Goal: Check status

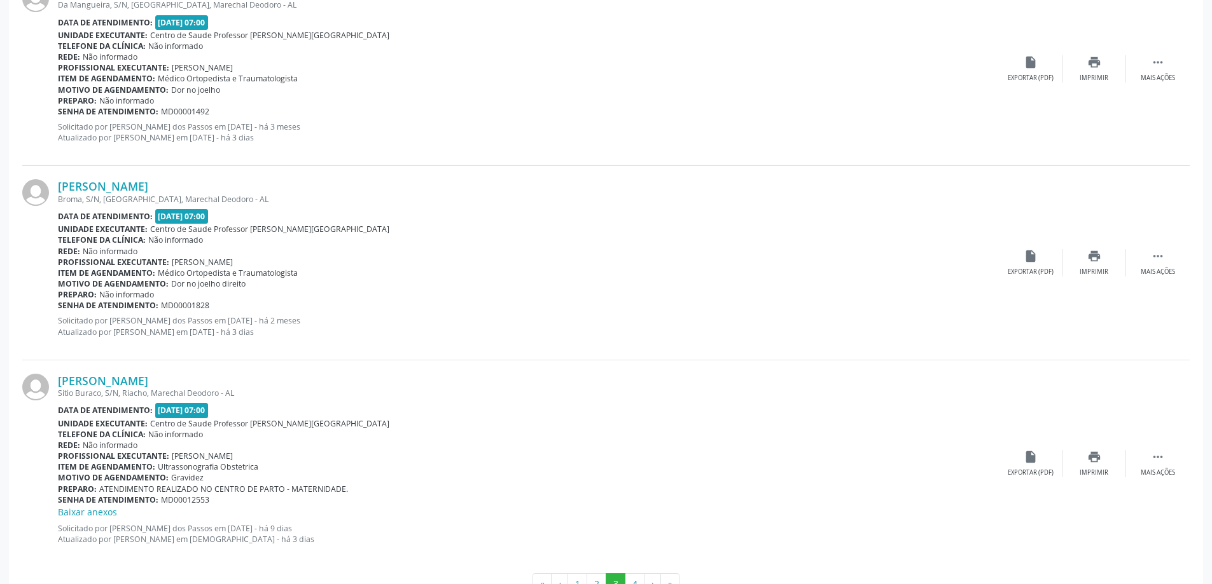
scroll to position [2800, 0]
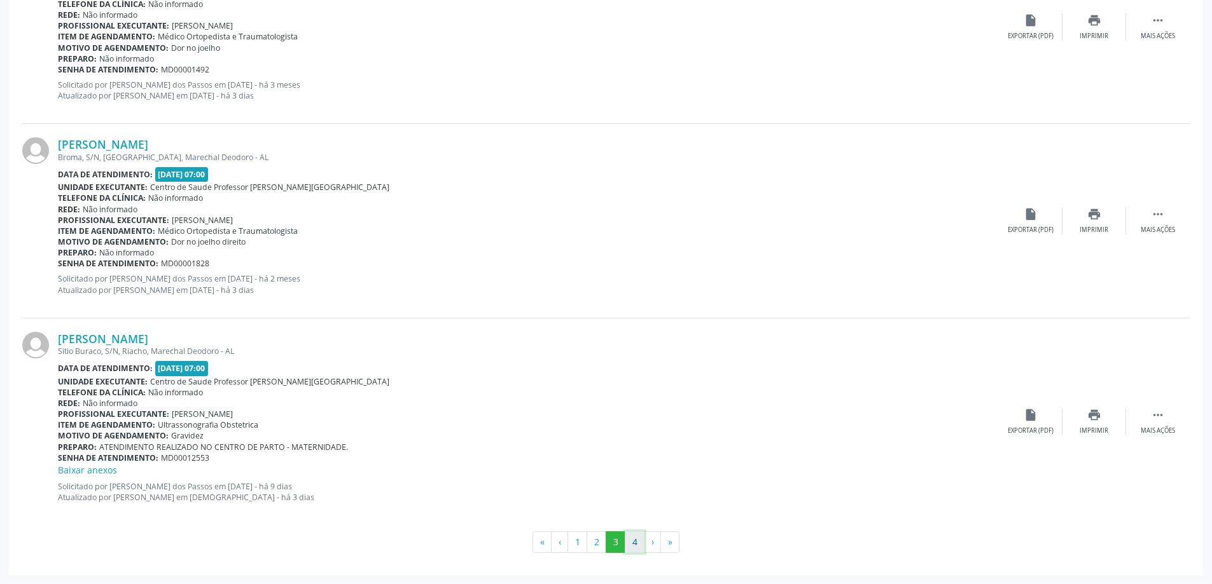
click at [632, 546] on button "4" at bounding box center [635, 543] width 20 height 22
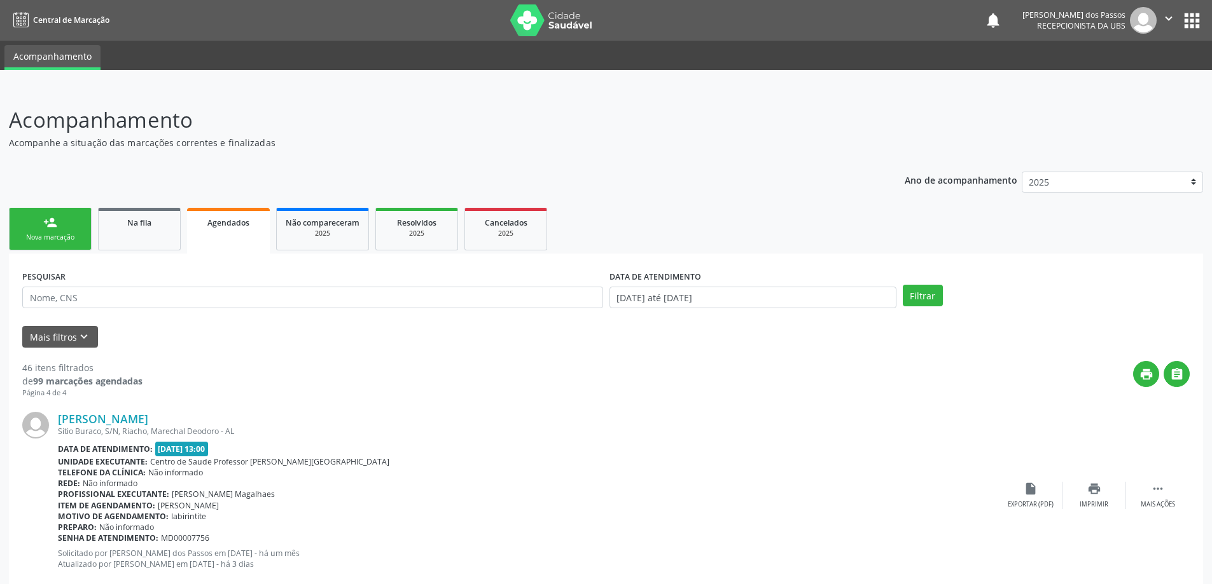
click at [239, 228] on span "Agendados" at bounding box center [228, 223] width 42 height 11
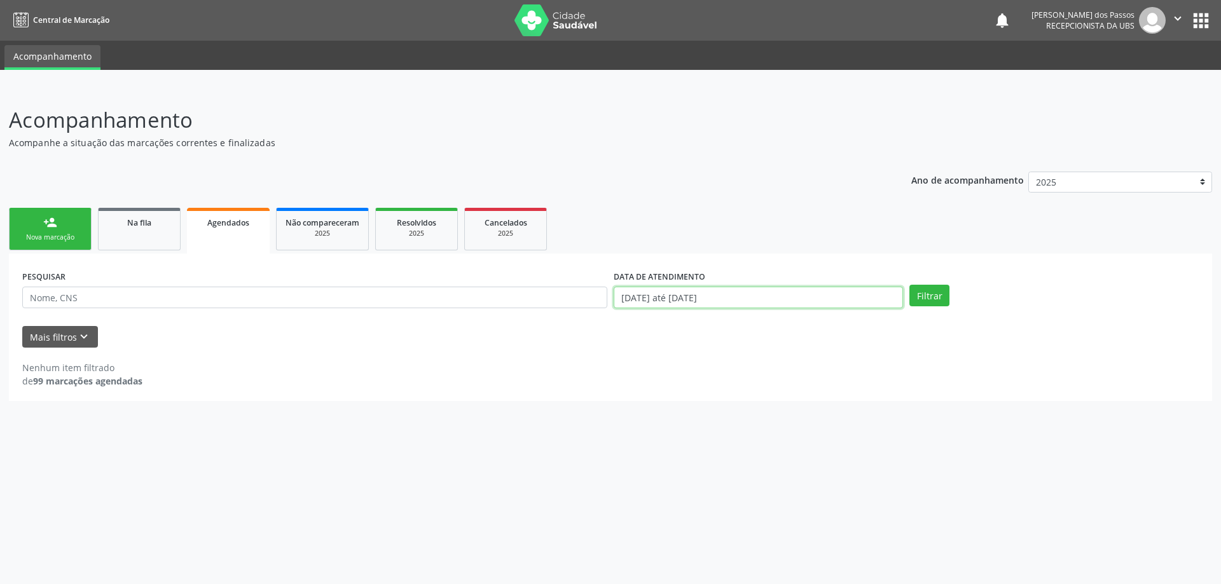
click at [688, 301] on input "[DATE] até [DATE]" at bounding box center [758, 298] width 289 height 22
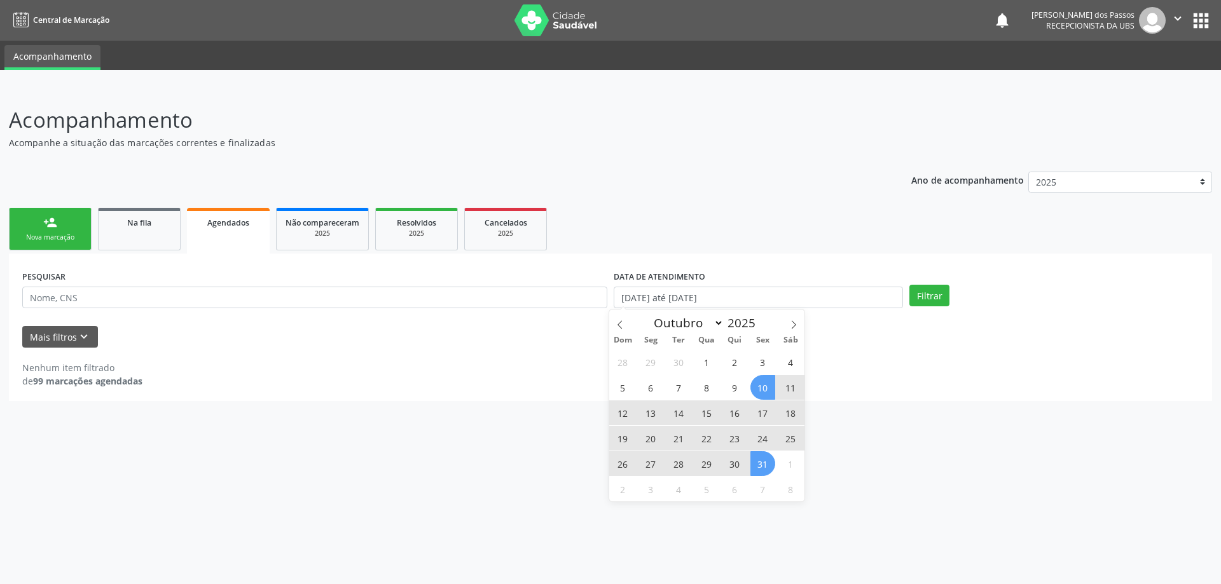
click at [767, 392] on span "10" at bounding box center [762, 387] width 25 height 25
type input "[DATE]"
click at [764, 466] on span "31" at bounding box center [762, 464] width 25 height 25
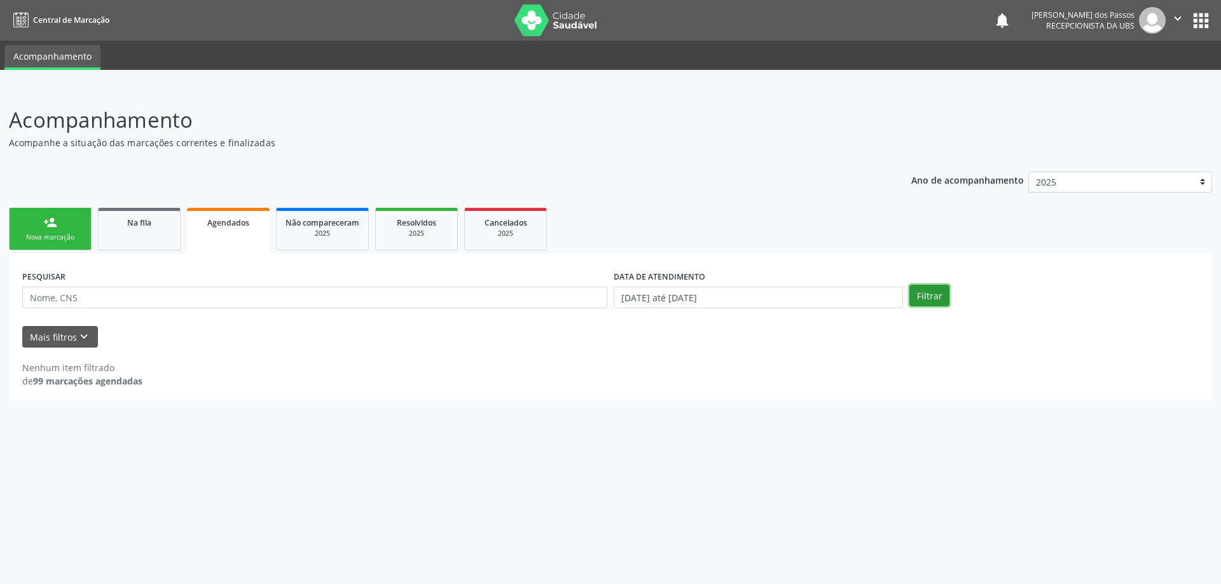
click at [924, 294] on button "Filtrar" at bounding box center [929, 296] width 40 height 22
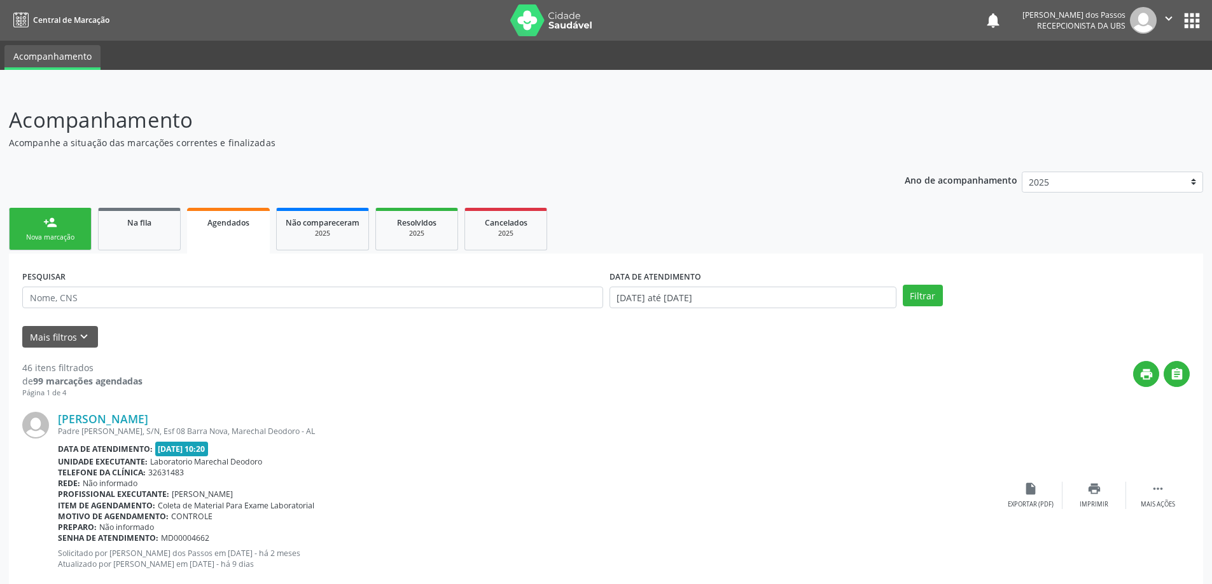
click at [225, 225] on span "Agendados" at bounding box center [228, 223] width 42 height 11
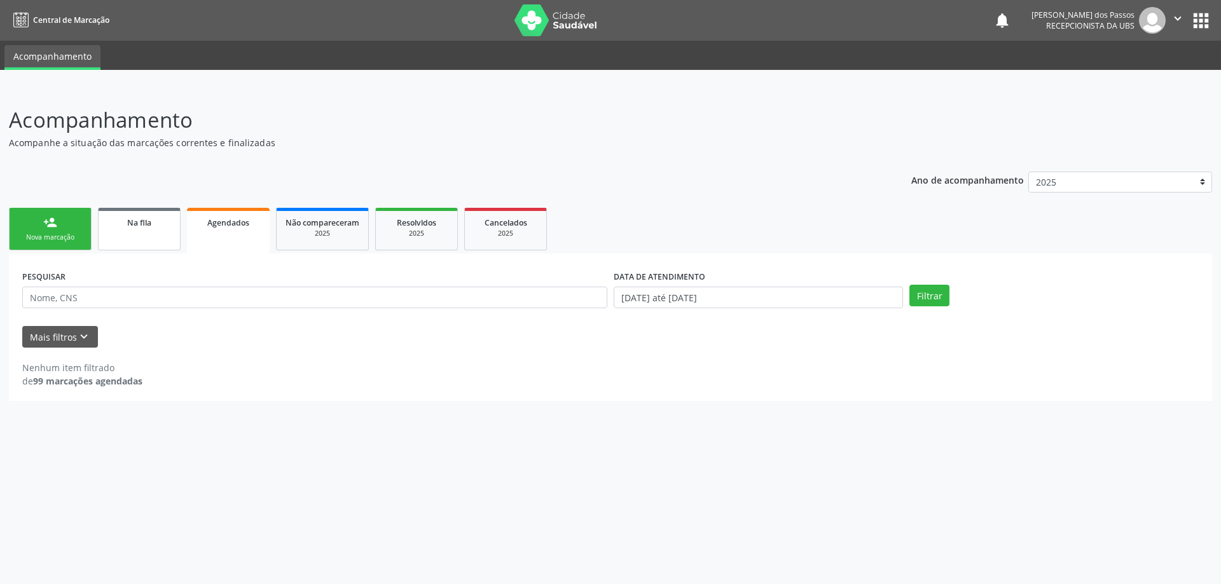
click at [135, 224] on span "Na fila" at bounding box center [139, 223] width 24 height 11
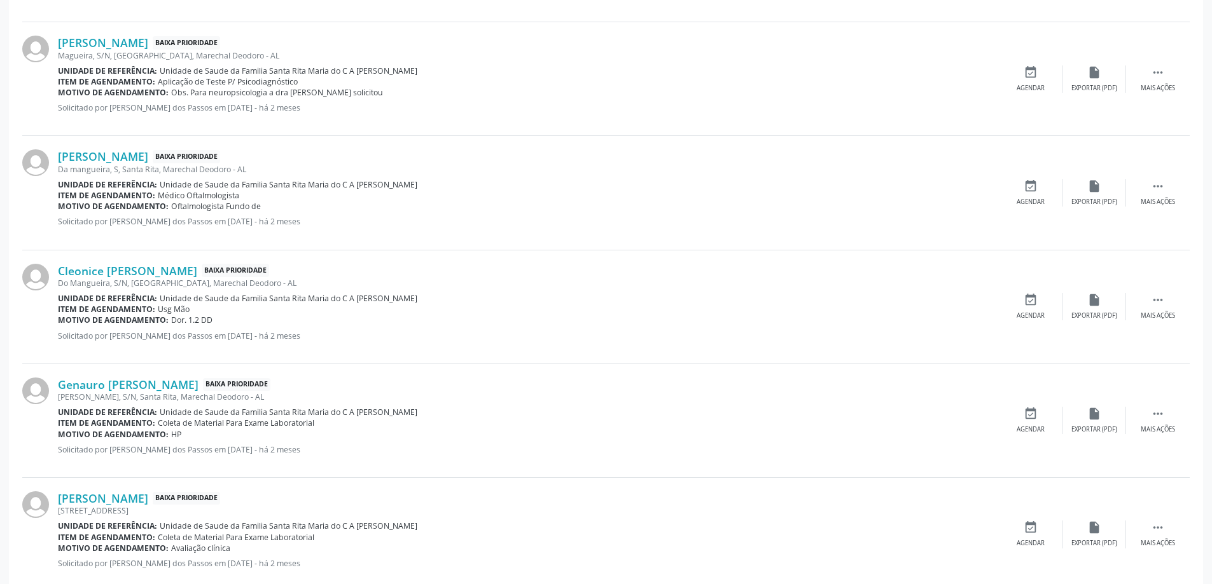
scroll to position [1584, 0]
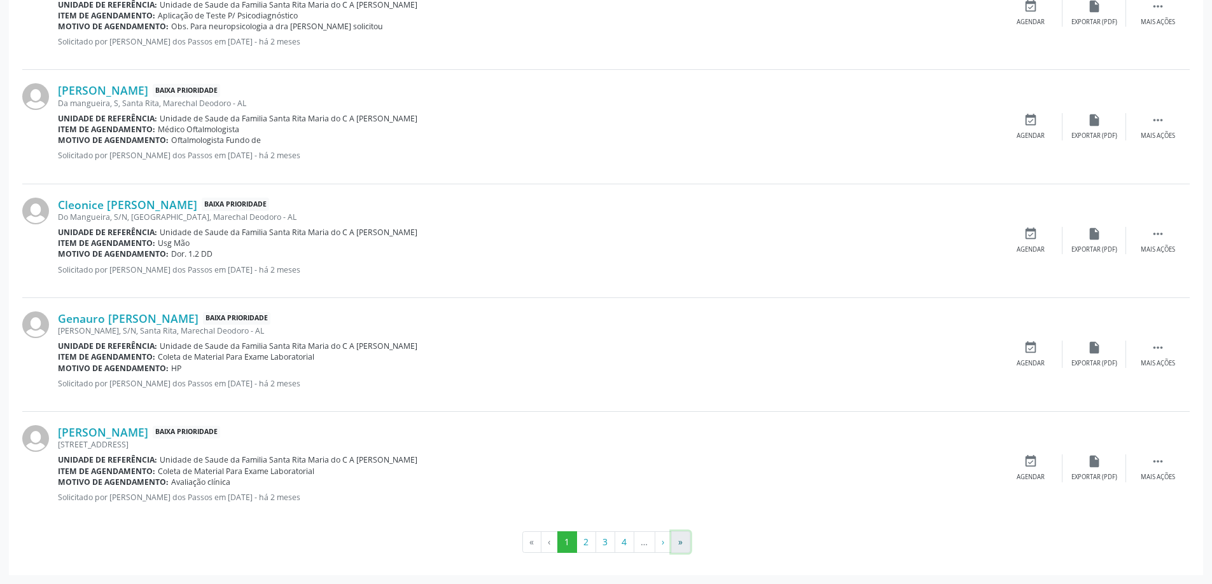
click at [680, 544] on button "»" at bounding box center [680, 543] width 19 height 22
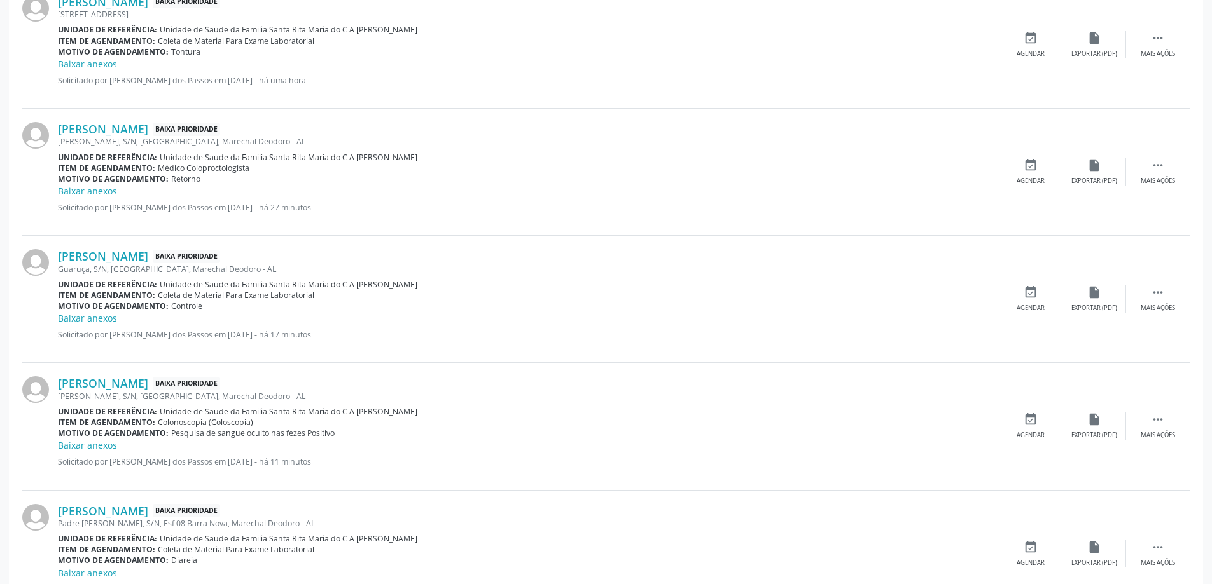
scroll to position [880, 0]
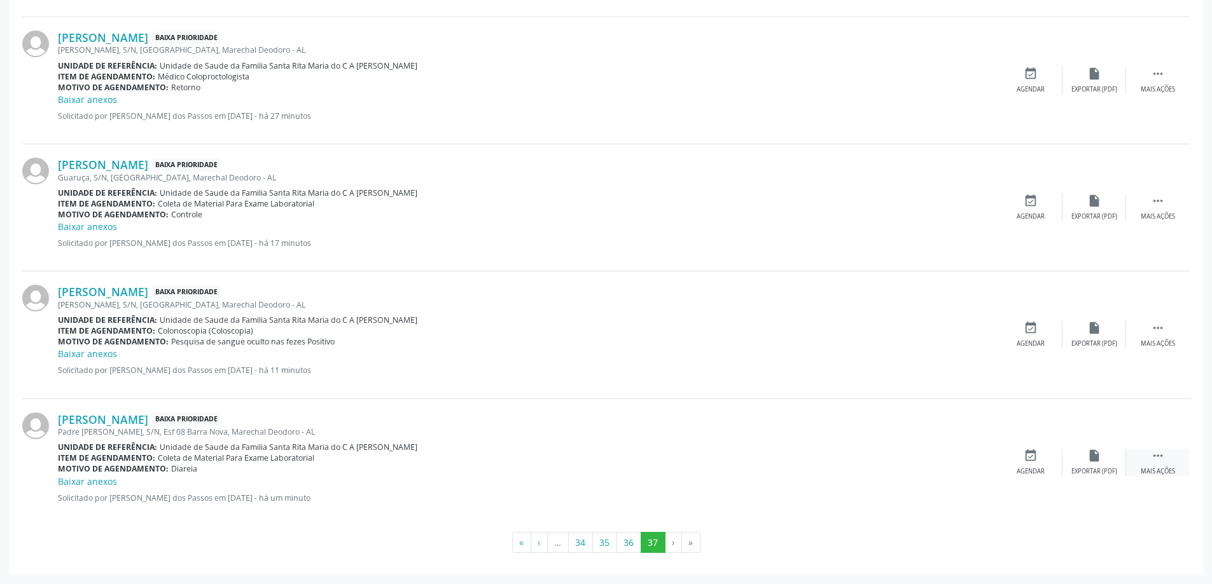
click at [1159, 453] on icon "" at bounding box center [1157, 456] width 14 height 14
click at [958, 462] on div "print Imprimir" at bounding box center [967, 462] width 64 height 27
click at [625, 542] on button "36" at bounding box center [628, 543] width 25 height 22
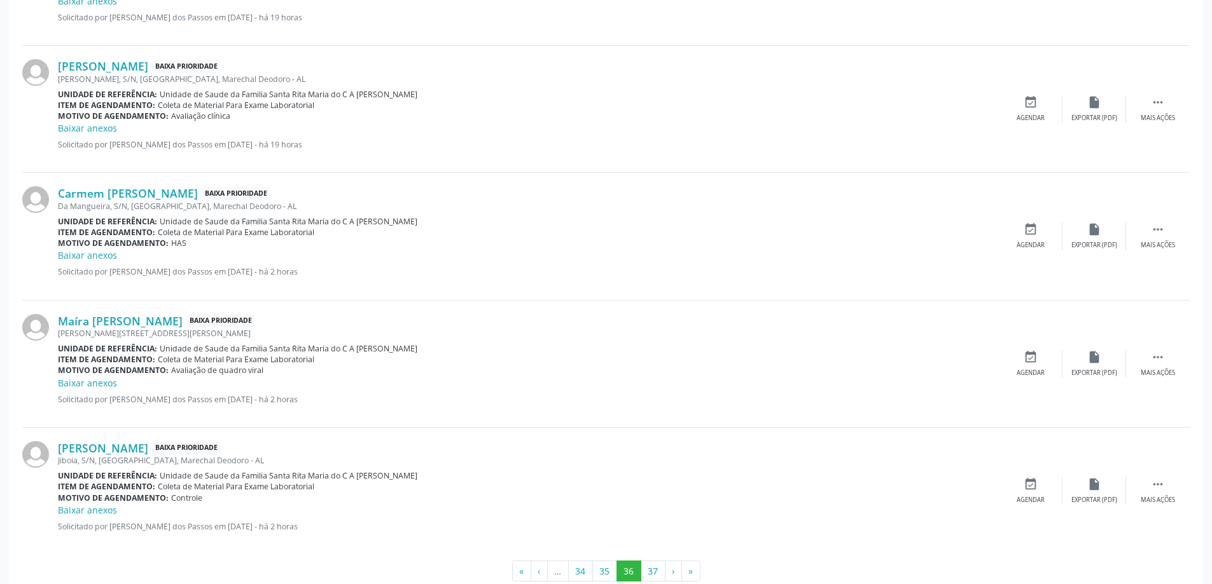
scroll to position [1782, 0]
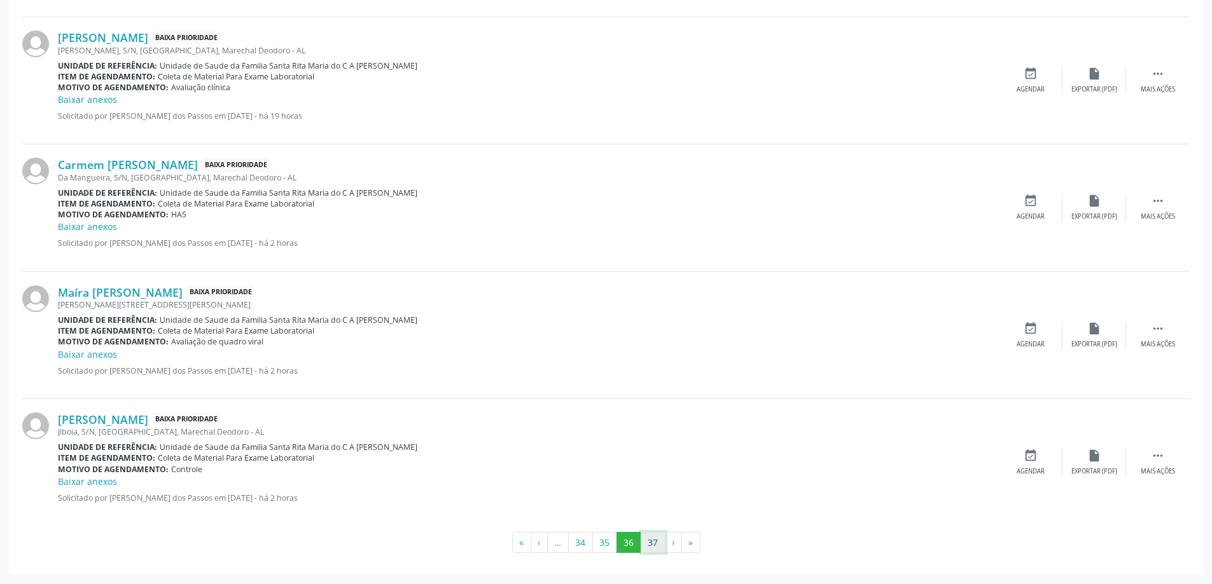
click at [651, 546] on button "37" at bounding box center [652, 543] width 25 height 22
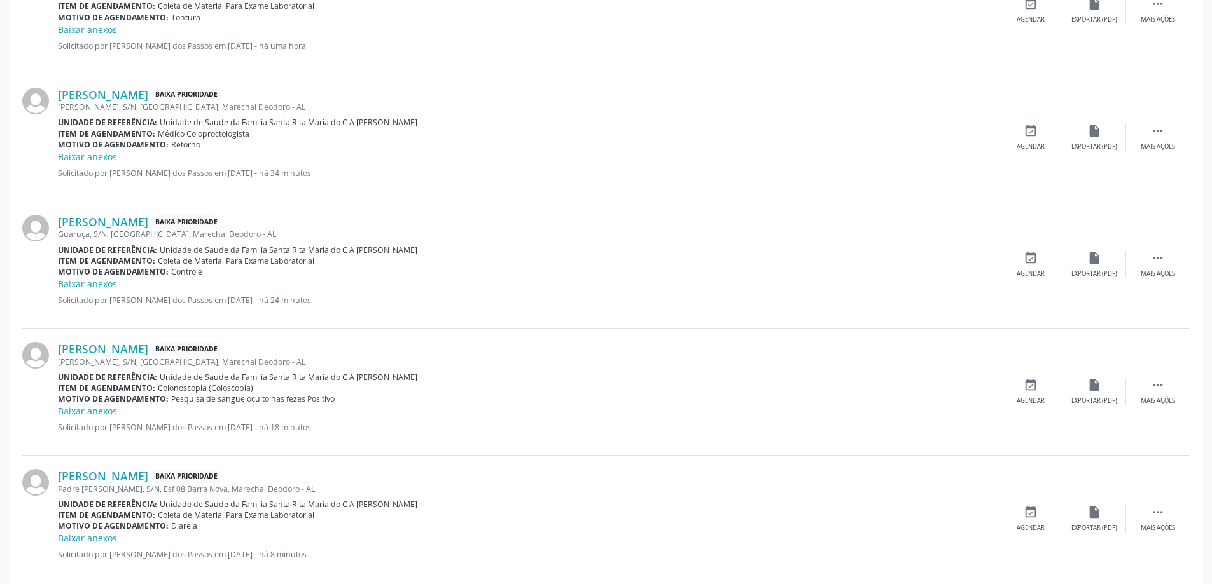
scroll to position [1018, 0]
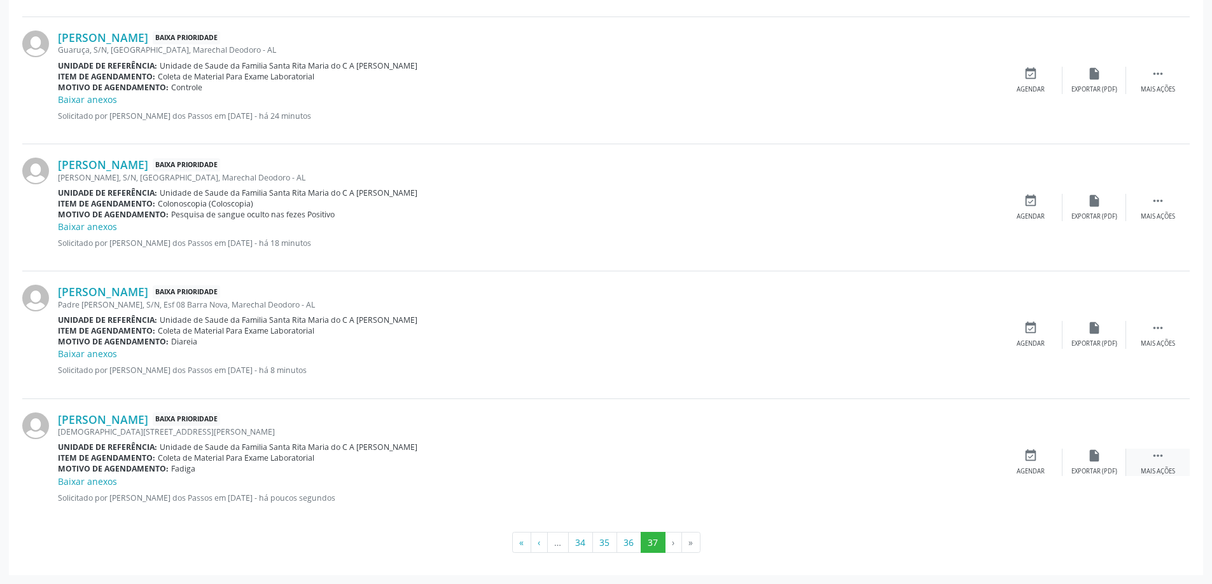
click at [1160, 458] on icon "" at bounding box center [1157, 456] width 14 height 14
click at [969, 460] on icon "print" at bounding box center [967, 456] width 14 height 14
